Goal: Transaction & Acquisition: Download file/media

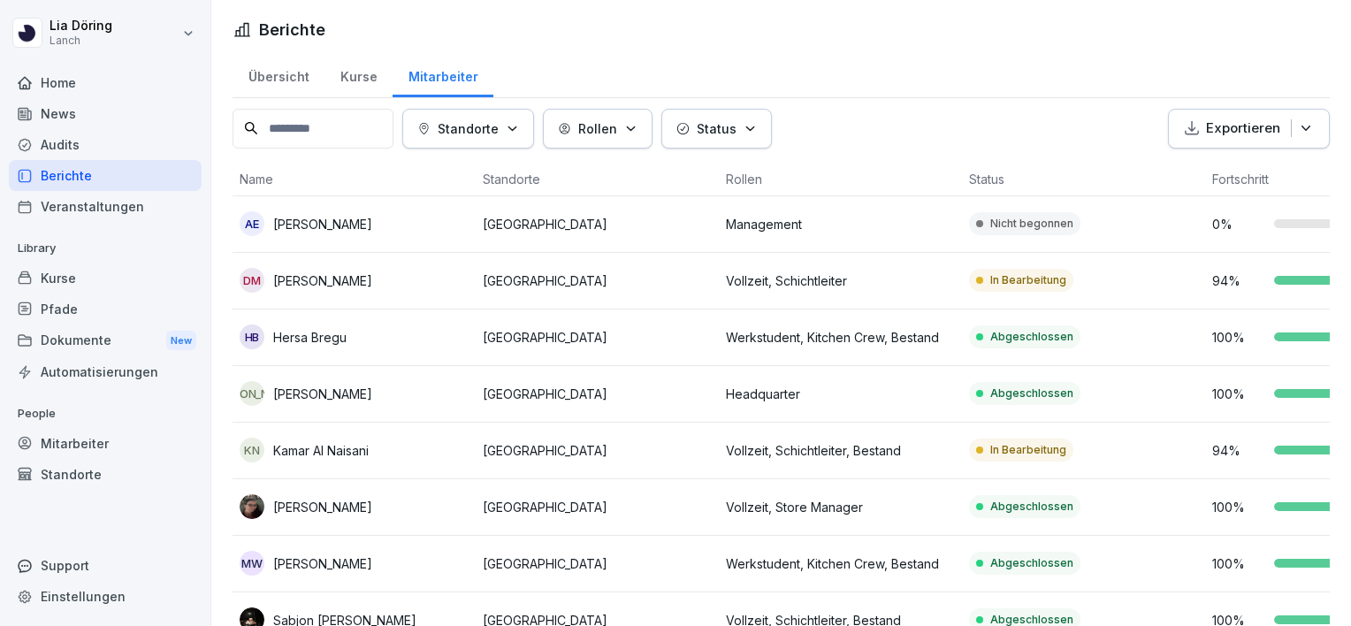
click at [68, 86] on div "Home" at bounding box center [105, 82] width 193 height 31
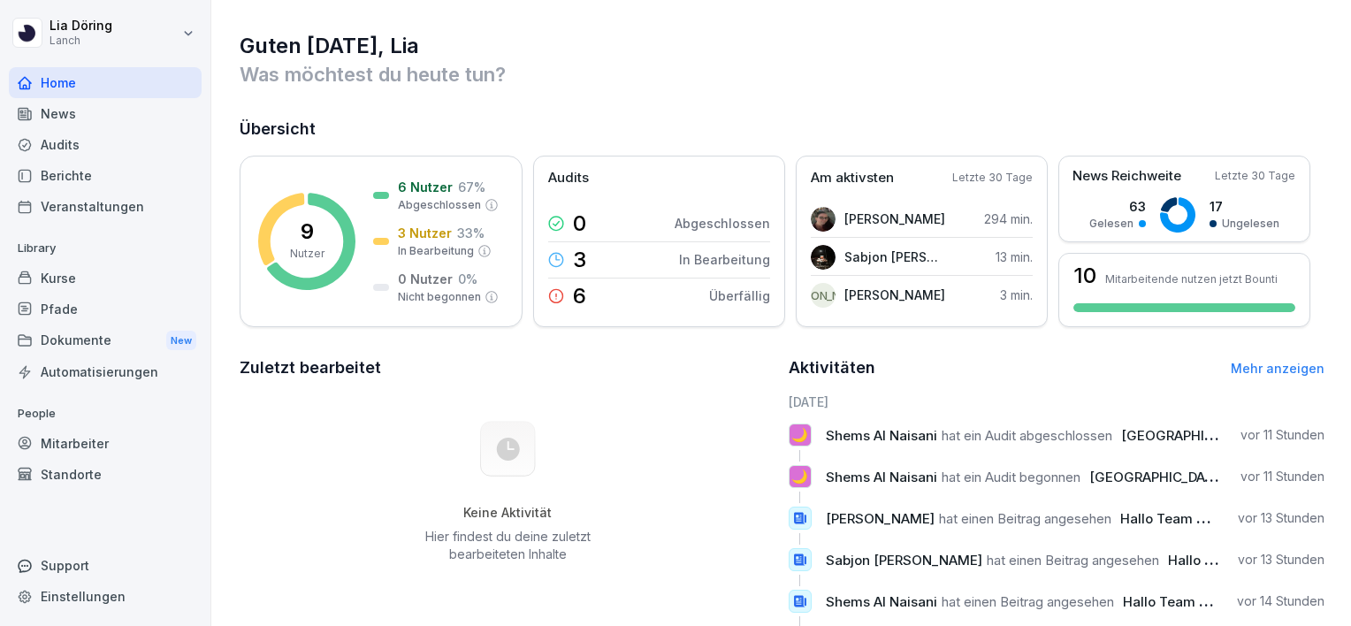
click at [110, 344] on div "Dokumente New" at bounding box center [105, 340] width 193 height 33
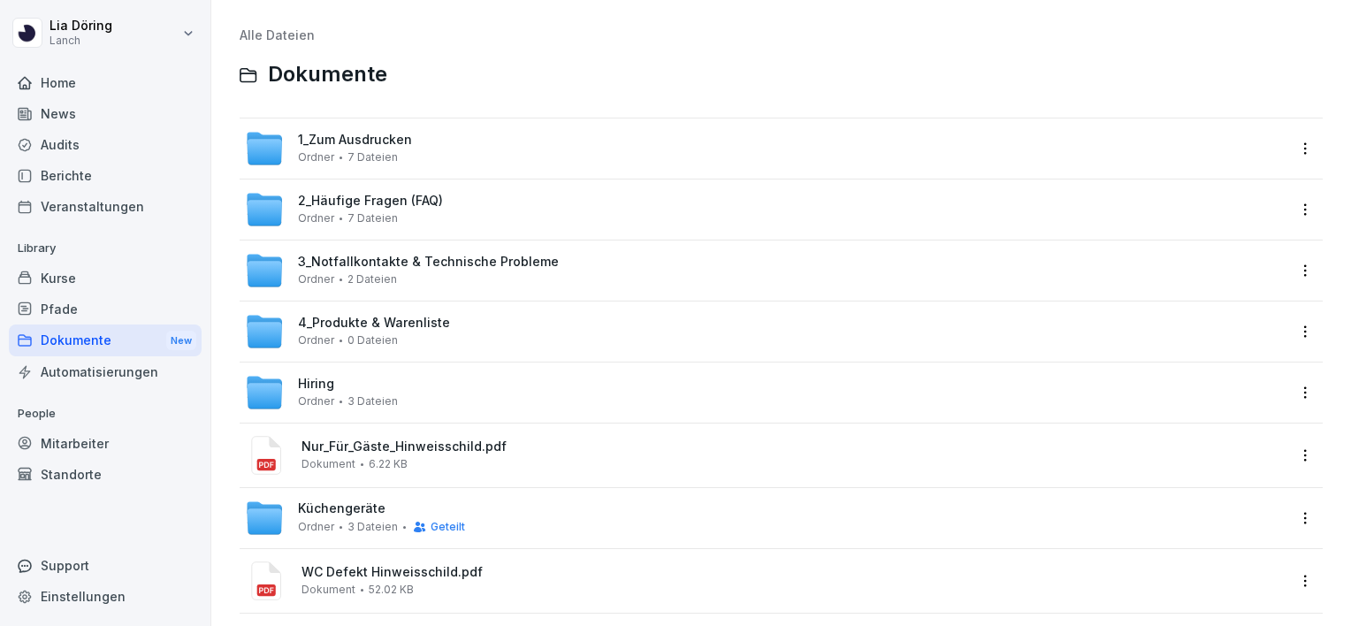
click at [332, 146] on span "1_Zum Ausdrucken" at bounding box center [355, 140] width 114 height 15
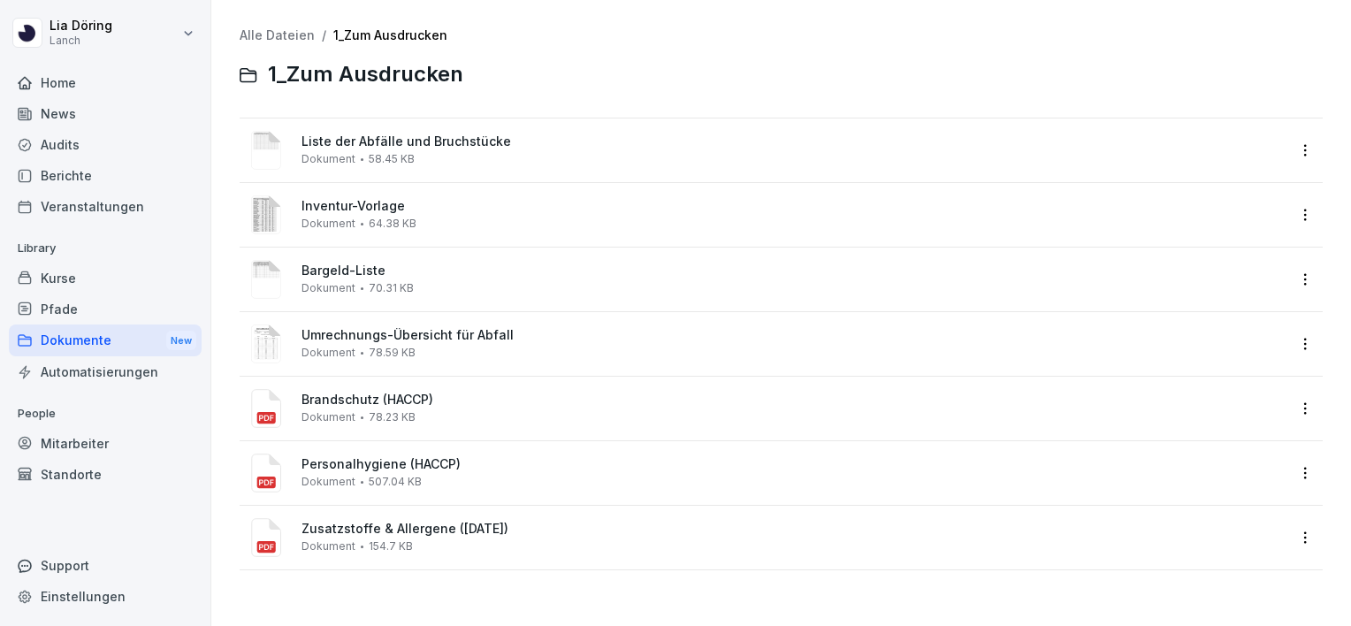
click at [332, 146] on span "Liste der Abfälle und Bruchstücke" at bounding box center [793, 141] width 984 height 15
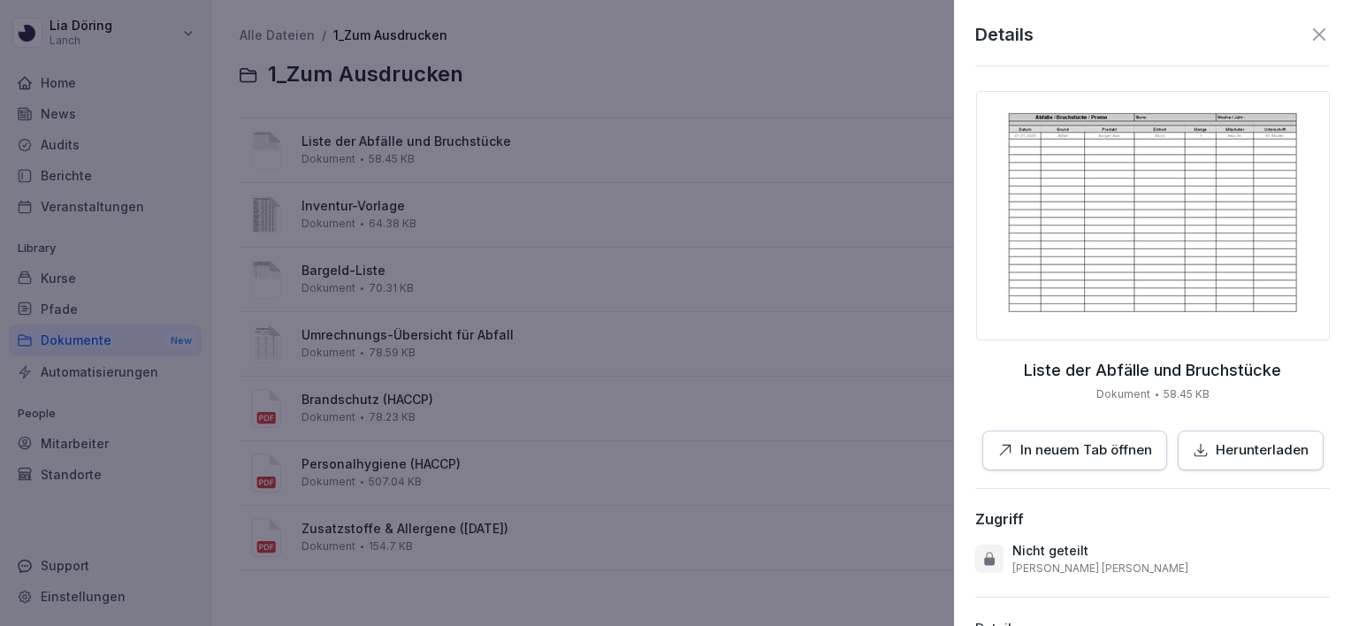
click at [1216, 449] on p "Herunterladen" at bounding box center [1262, 450] width 93 height 20
click at [1308, 40] on icon at bounding box center [1318, 34] width 21 height 21
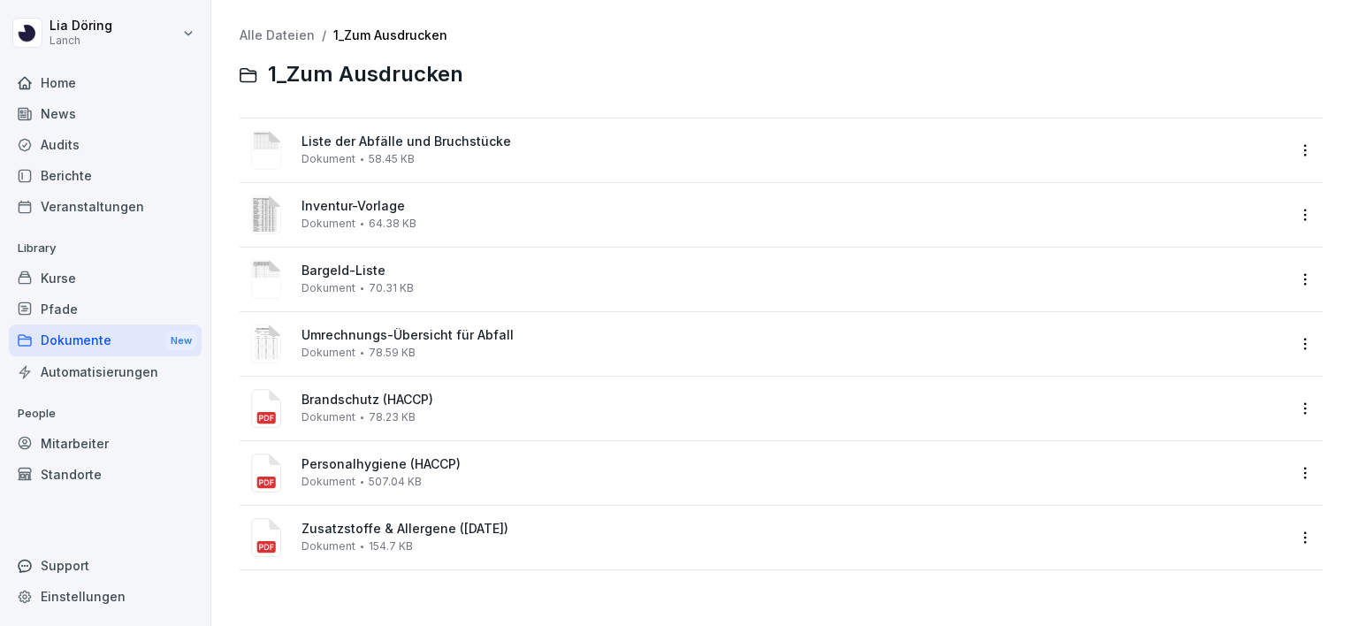
click at [338, 269] on span "Bargeld-Liste" at bounding box center [793, 270] width 984 height 15
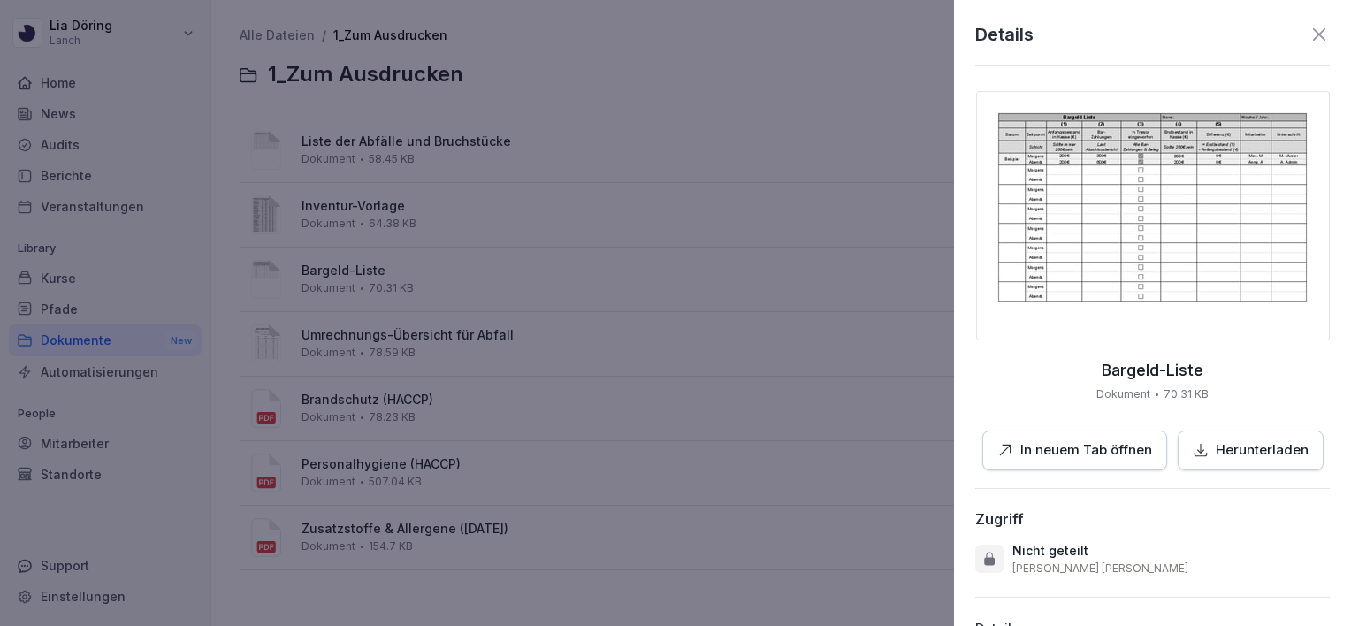
click at [1218, 444] on p "Herunterladen" at bounding box center [1262, 450] width 93 height 20
click at [1308, 35] on icon at bounding box center [1318, 34] width 21 height 21
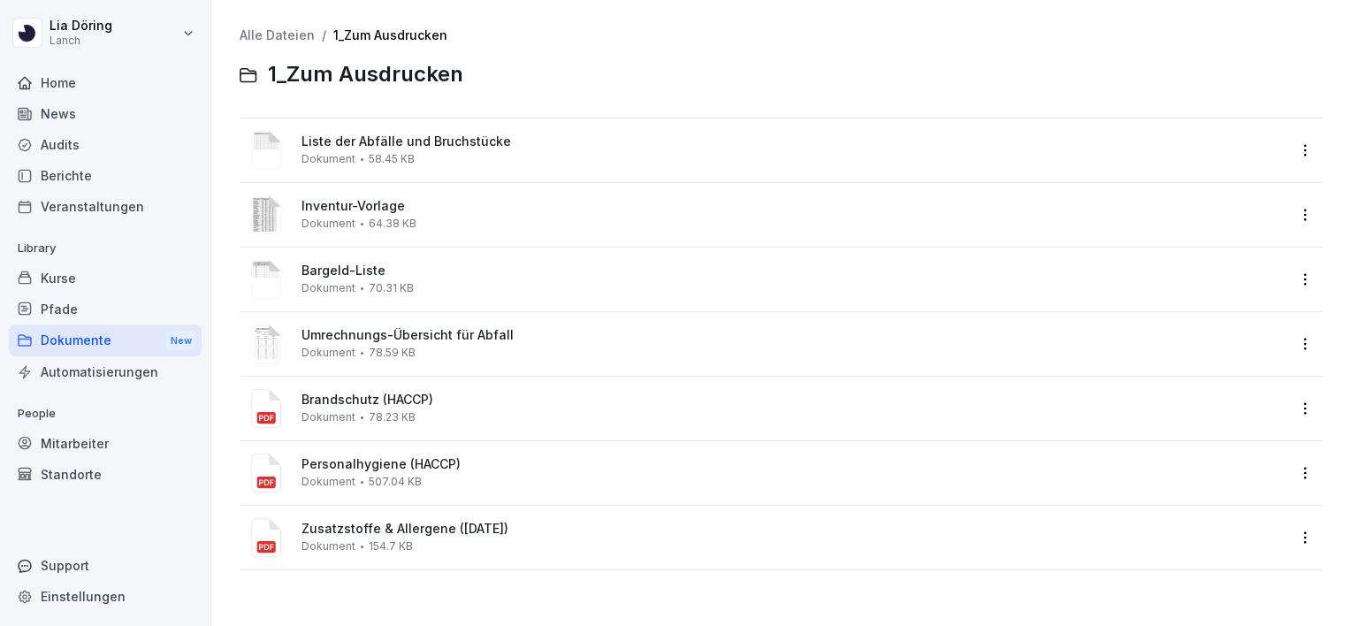
click at [362, 325] on div "Umrechnungs-Übersicht für Abfall Dokument 78.59 KB" at bounding box center [765, 344] width 1041 height 42
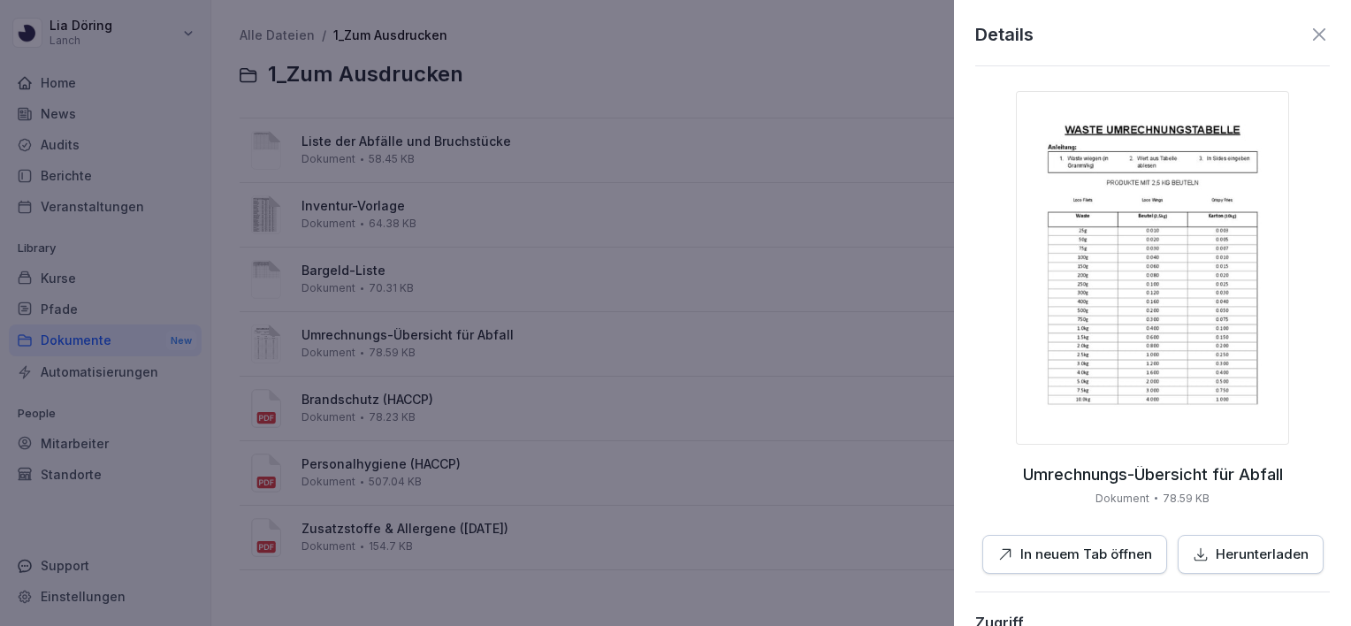
click at [1167, 340] on img at bounding box center [1152, 268] width 273 height 354
click at [1308, 32] on icon at bounding box center [1318, 34] width 21 height 21
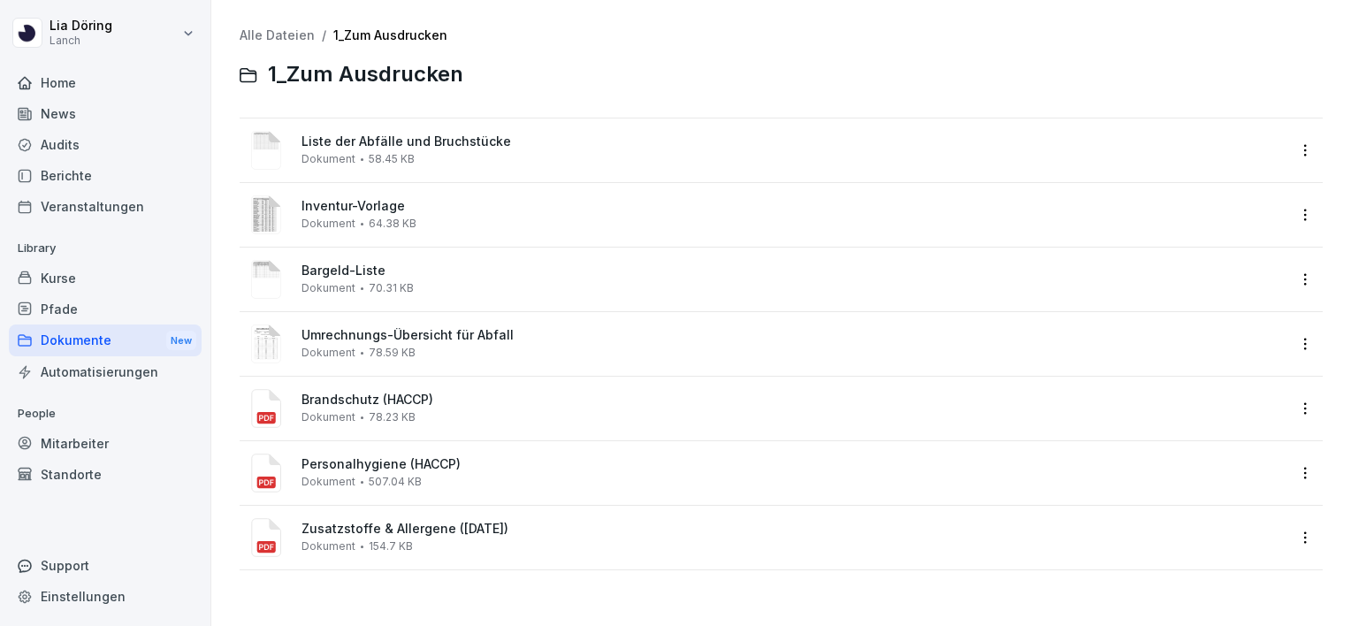
click at [350, 208] on span "Inventur-Vorlage" at bounding box center [793, 206] width 984 height 15
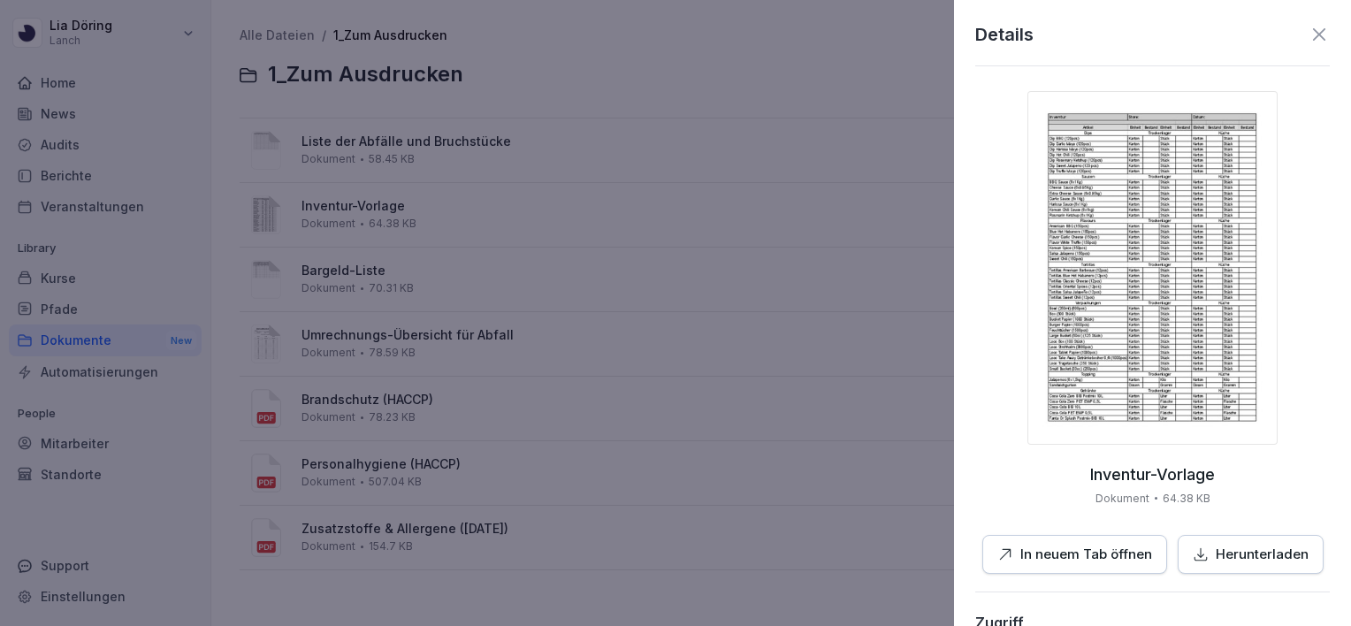
click at [1121, 352] on img at bounding box center [1152, 268] width 250 height 354
